Goal: Task Accomplishment & Management: Manage account settings

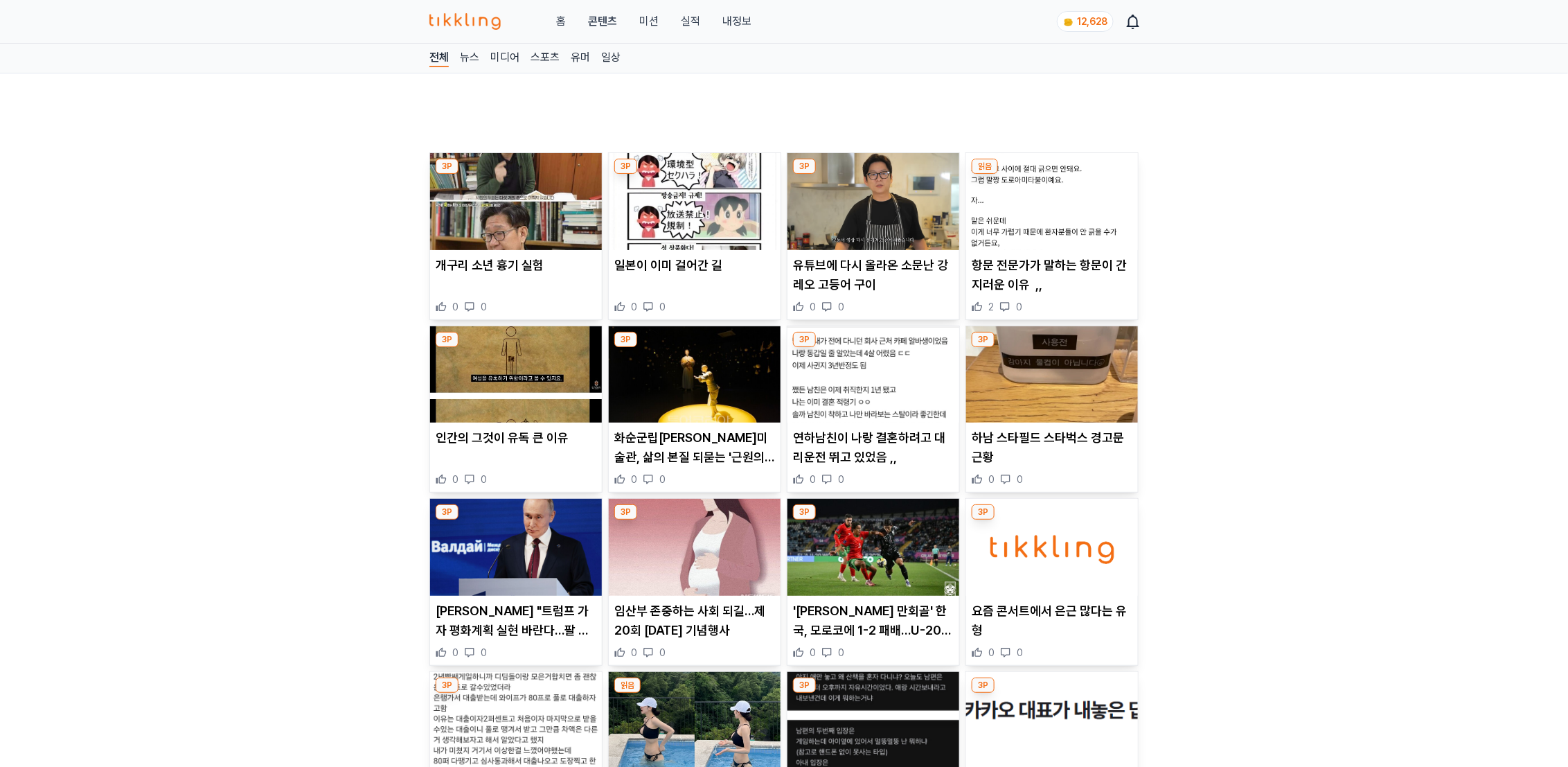
click at [690, 27] on link "실적" at bounding box center [690, 21] width 19 height 16
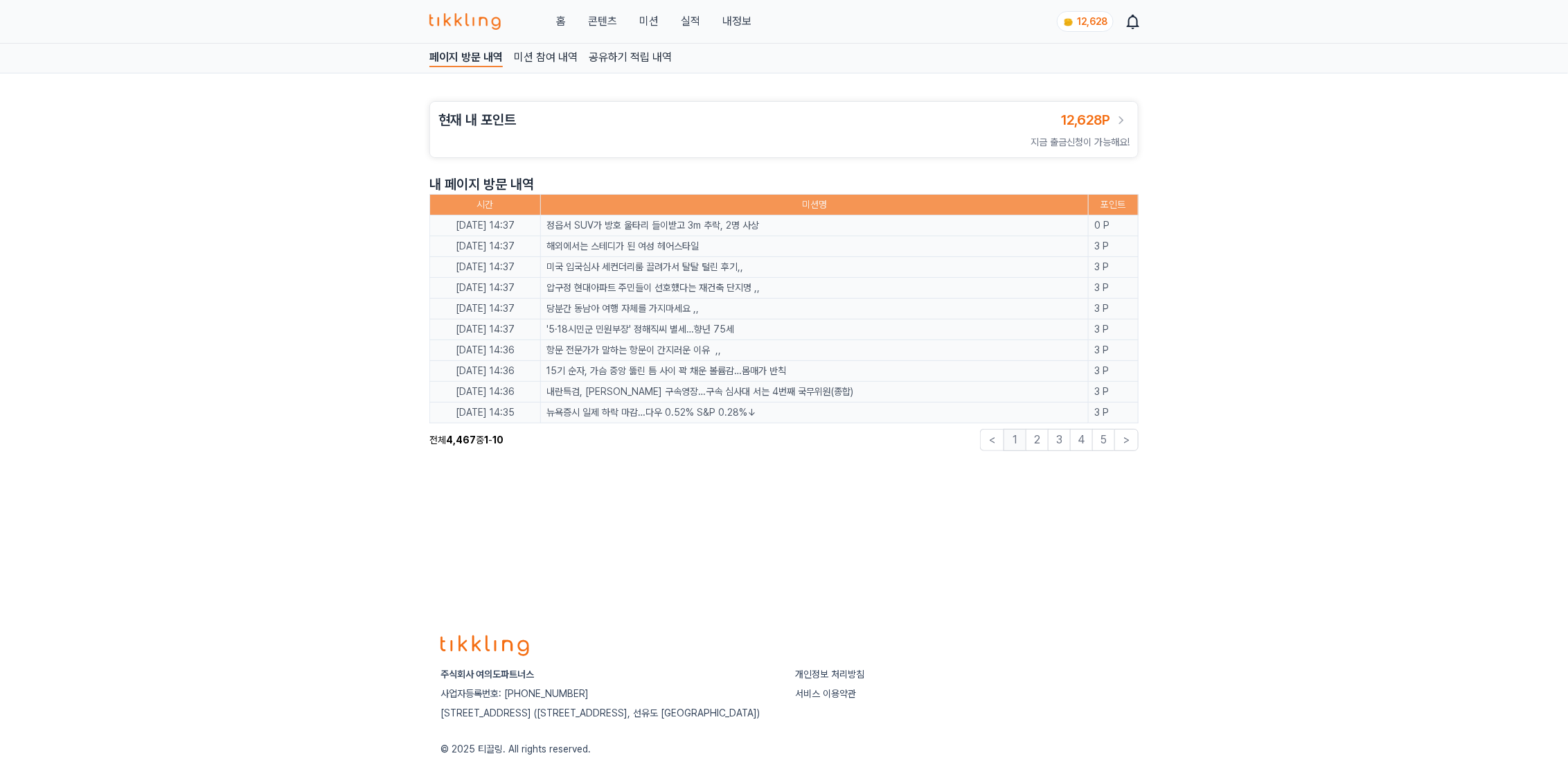
click at [592, 16] on link "콘텐츠" at bounding box center [602, 21] width 29 height 16
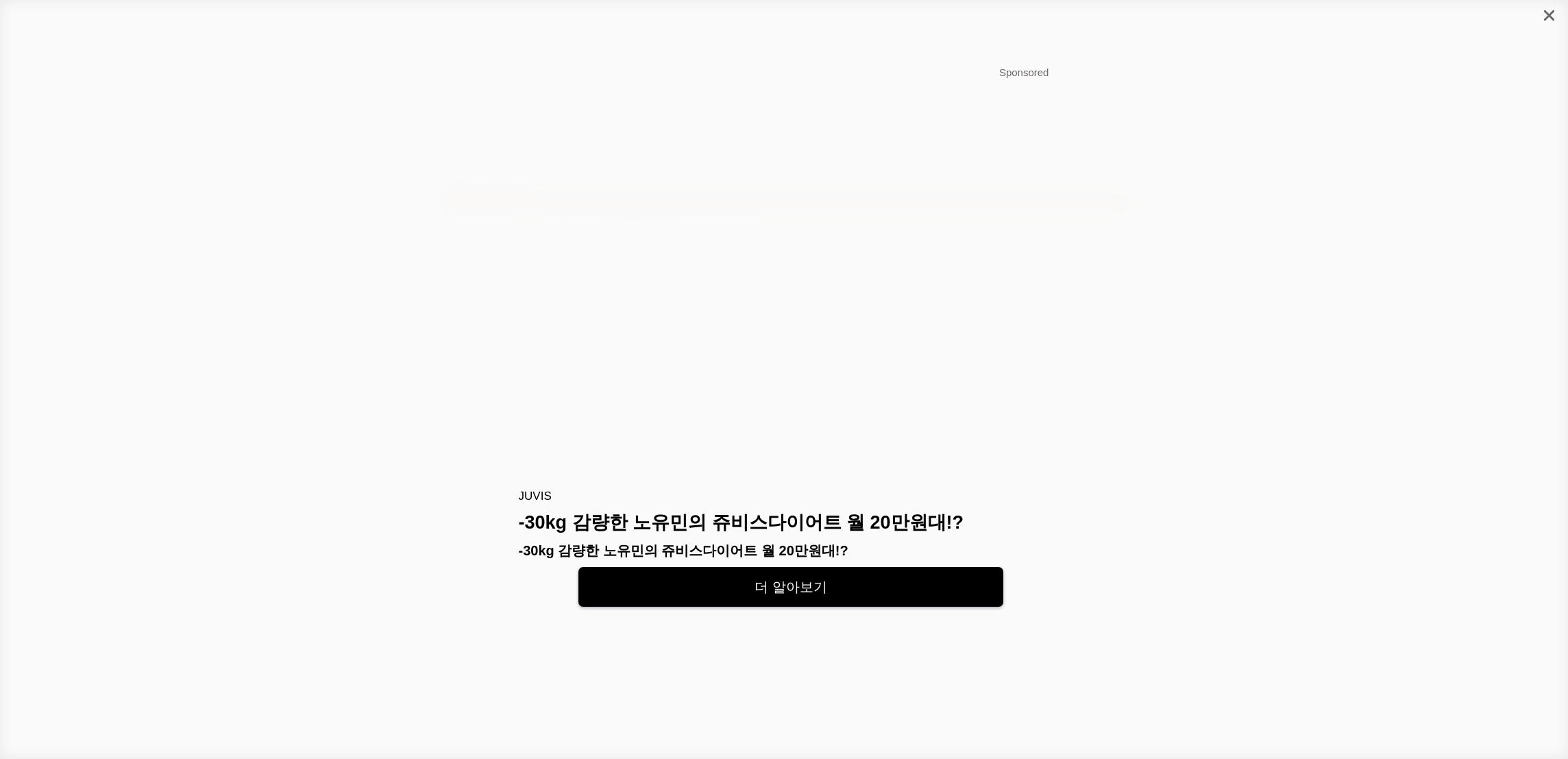
click at [1546, 10] on icon "close" at bounding box center [1548, 15] width 10 height 10
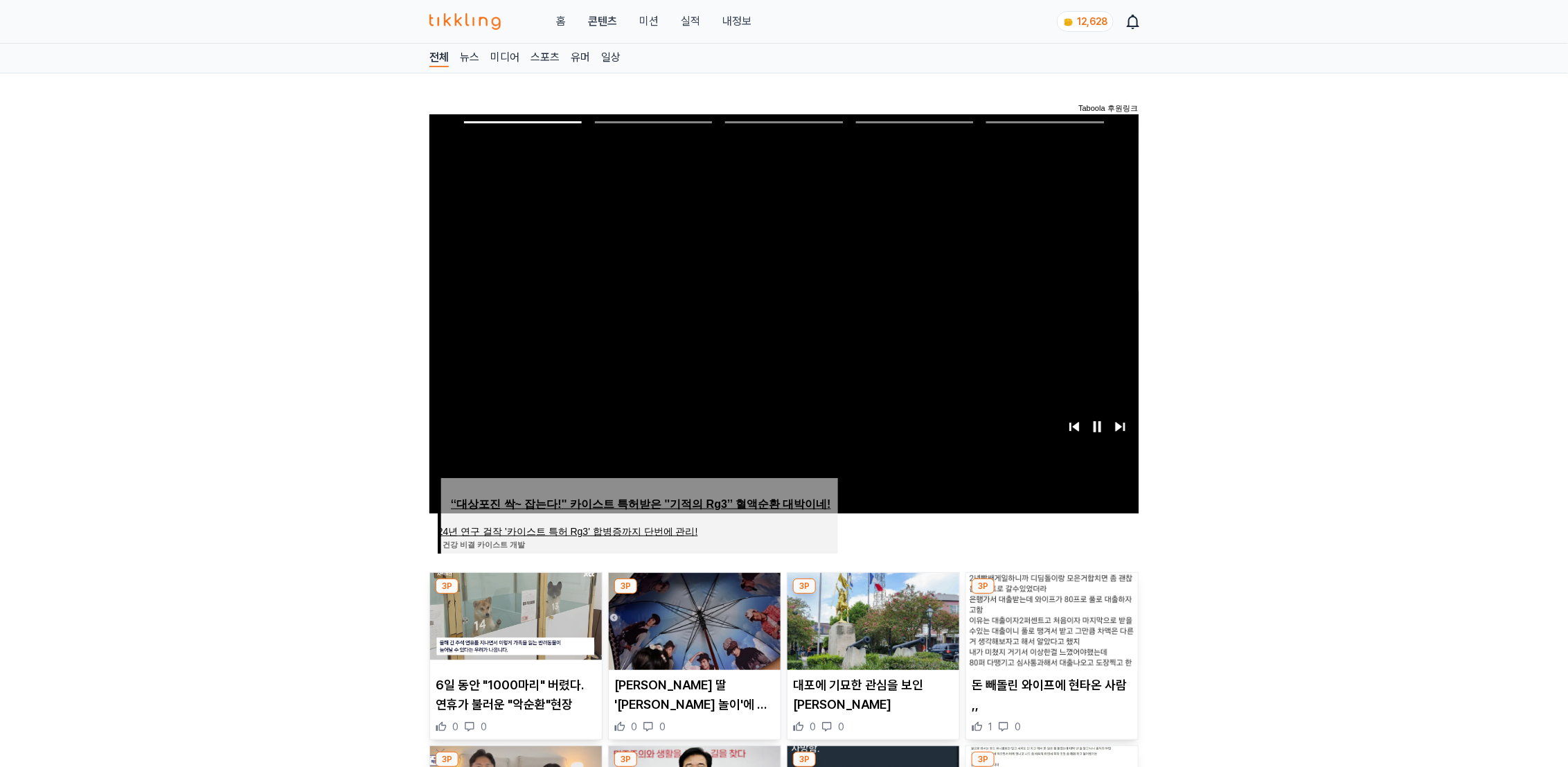
scroll to position [426, 0]
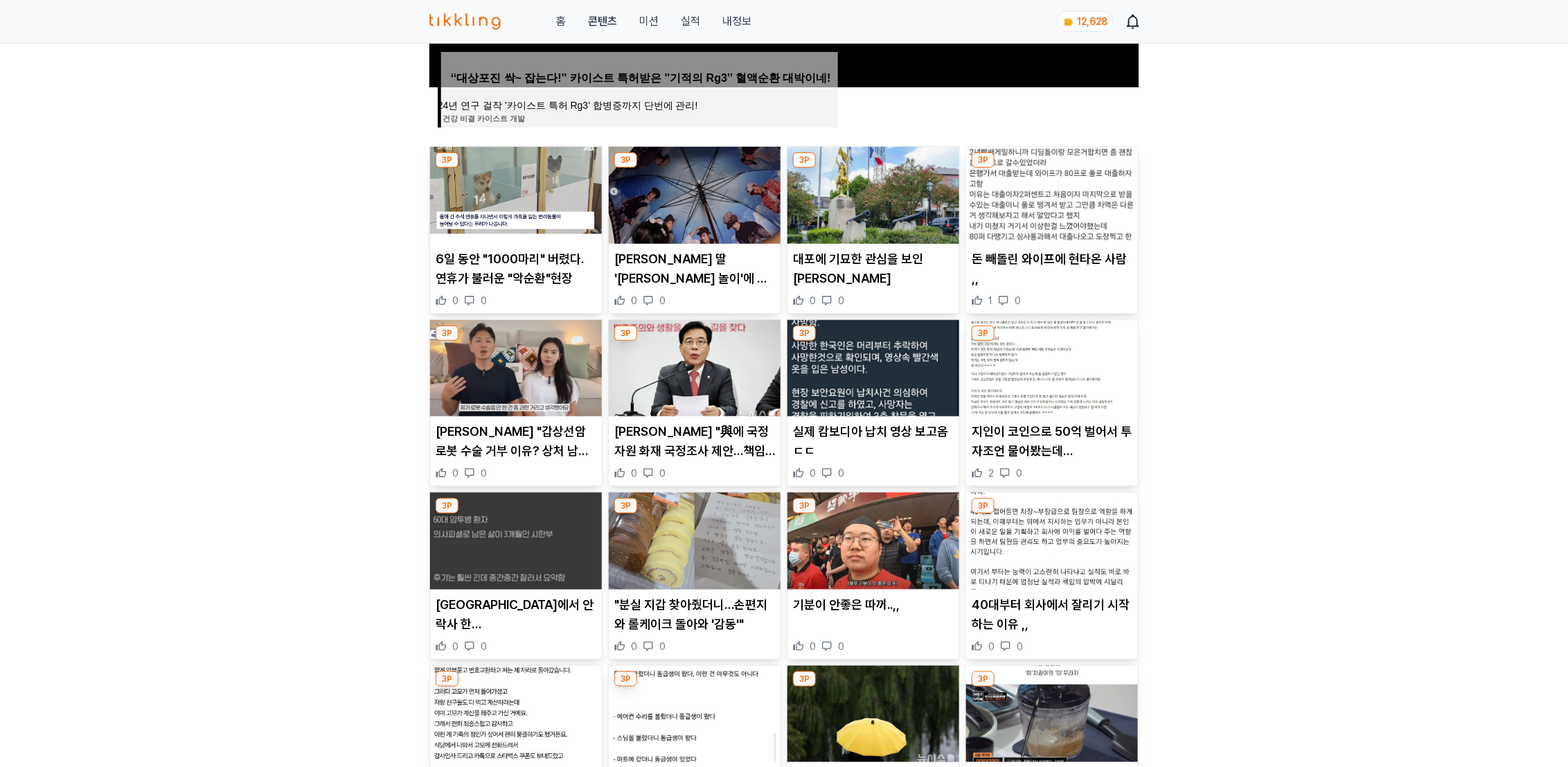
click at [540, 170] on img at bounding box center [516, 196] width 172 height 97
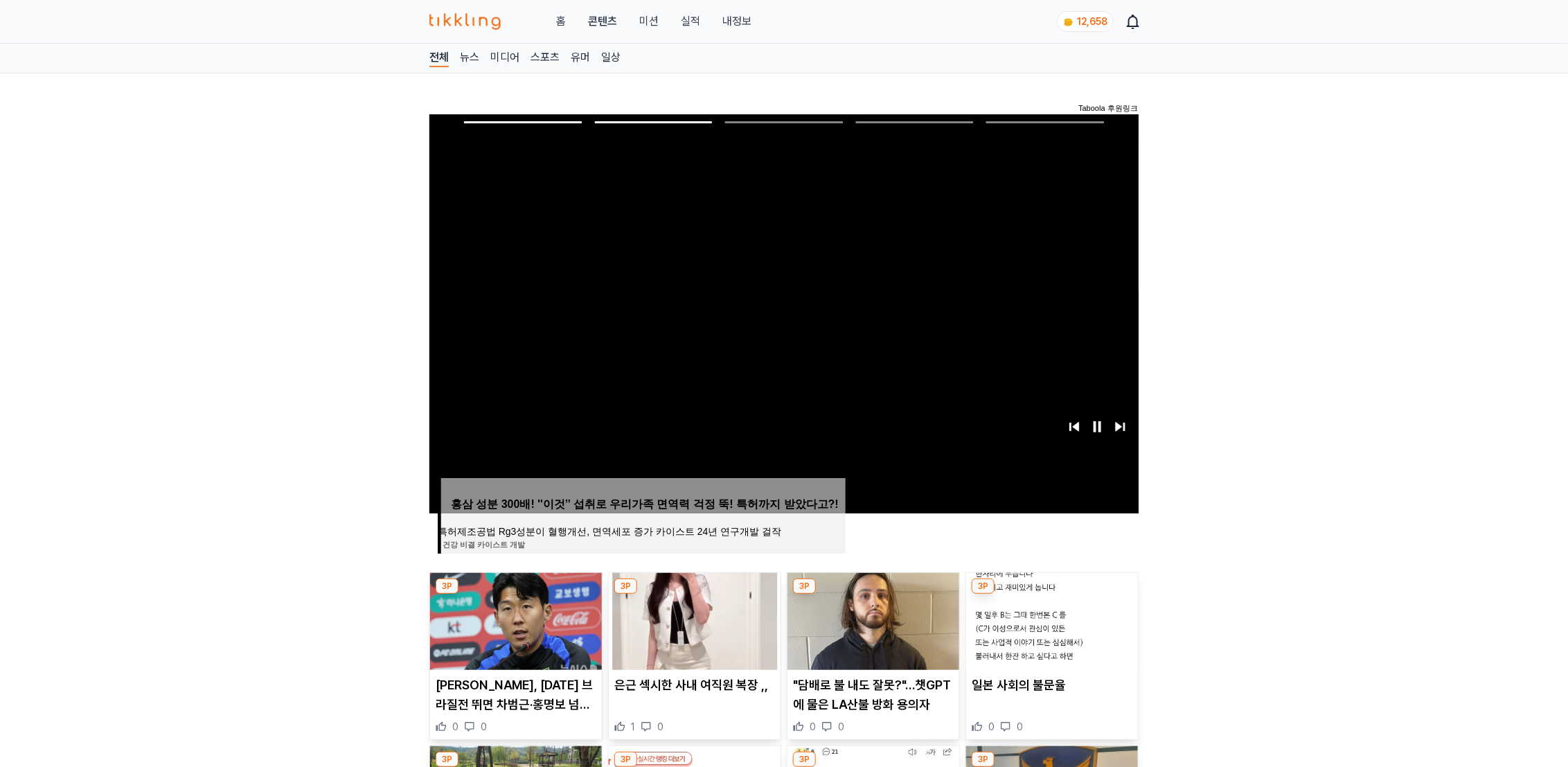
click at [690, 25] on link "실적" at bounding box center [690, 21] width 19 height 16
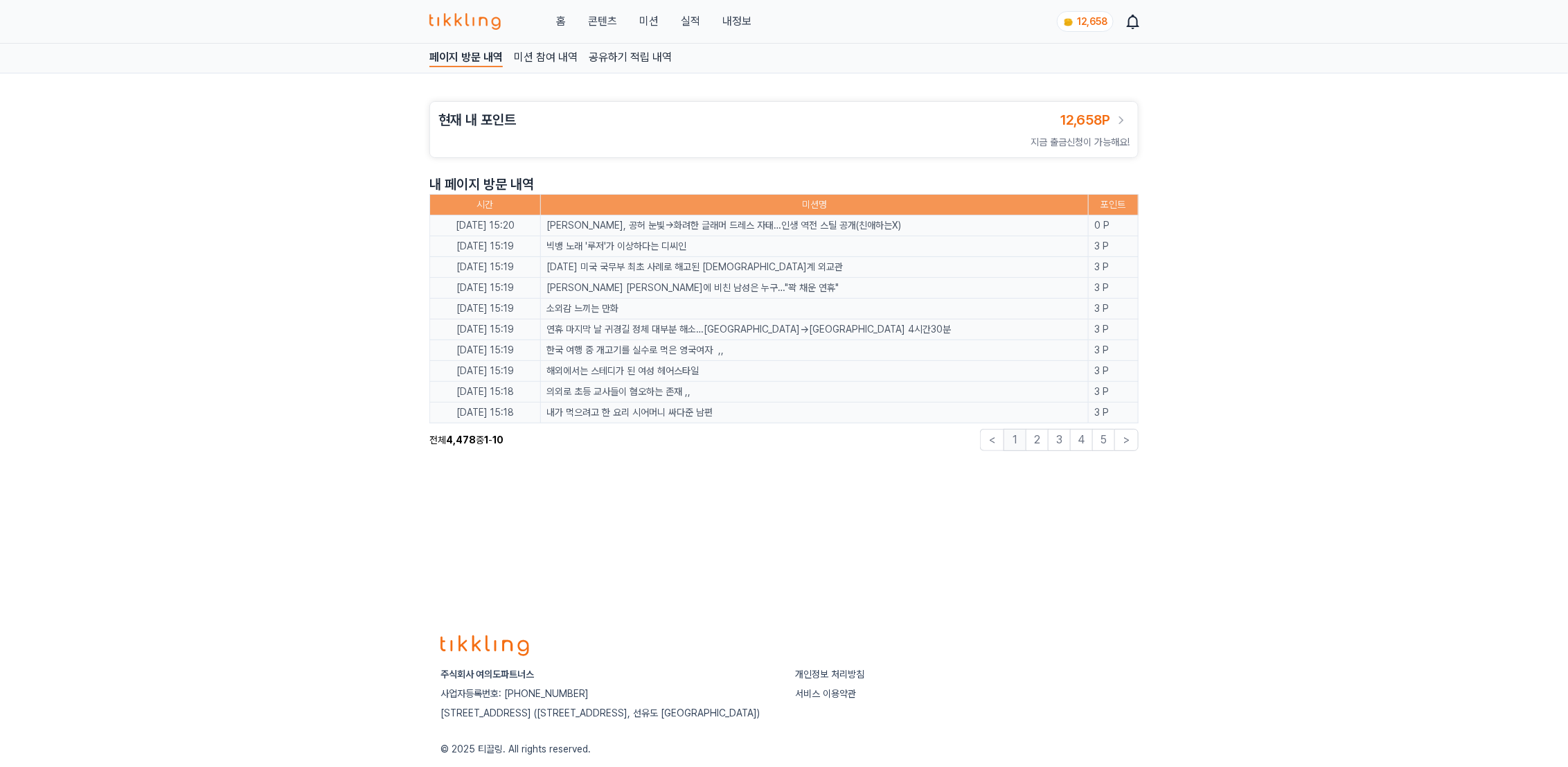
click at [753, 25] on div "홈 콘텐츠 미션 실적 내정보 12,658" at bounding box center [784, 21] width 709 height 43
click at [732, 16] on link "내정보" at bounding box center [736, 21] width 29 height 16
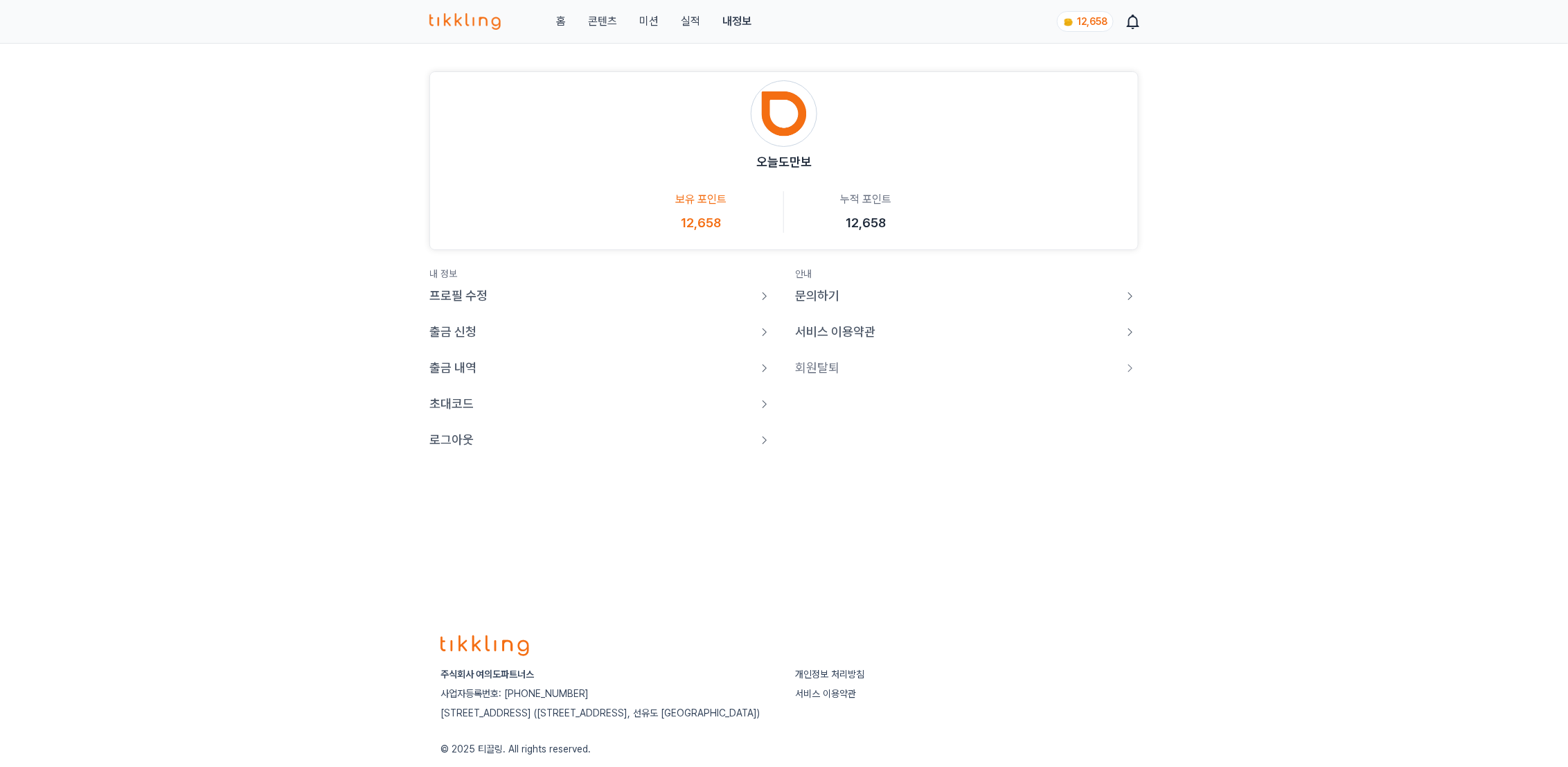
click at [454, 451] on main "오늘도만보 보유 포인트 12,658 누적 포인트 12,658 내 정보 프로필 수정 출금 신청 출금 내역 초대코드 로그아웃 안내 문의하기 서비스…" at bounding box center [784, 260] width 709 height 390
click at [458, 441] on p "로그아웃" at bounding box center [451, 440] width 45 height 19
